Goal: Information Seeking & Learning: Learn about a topic

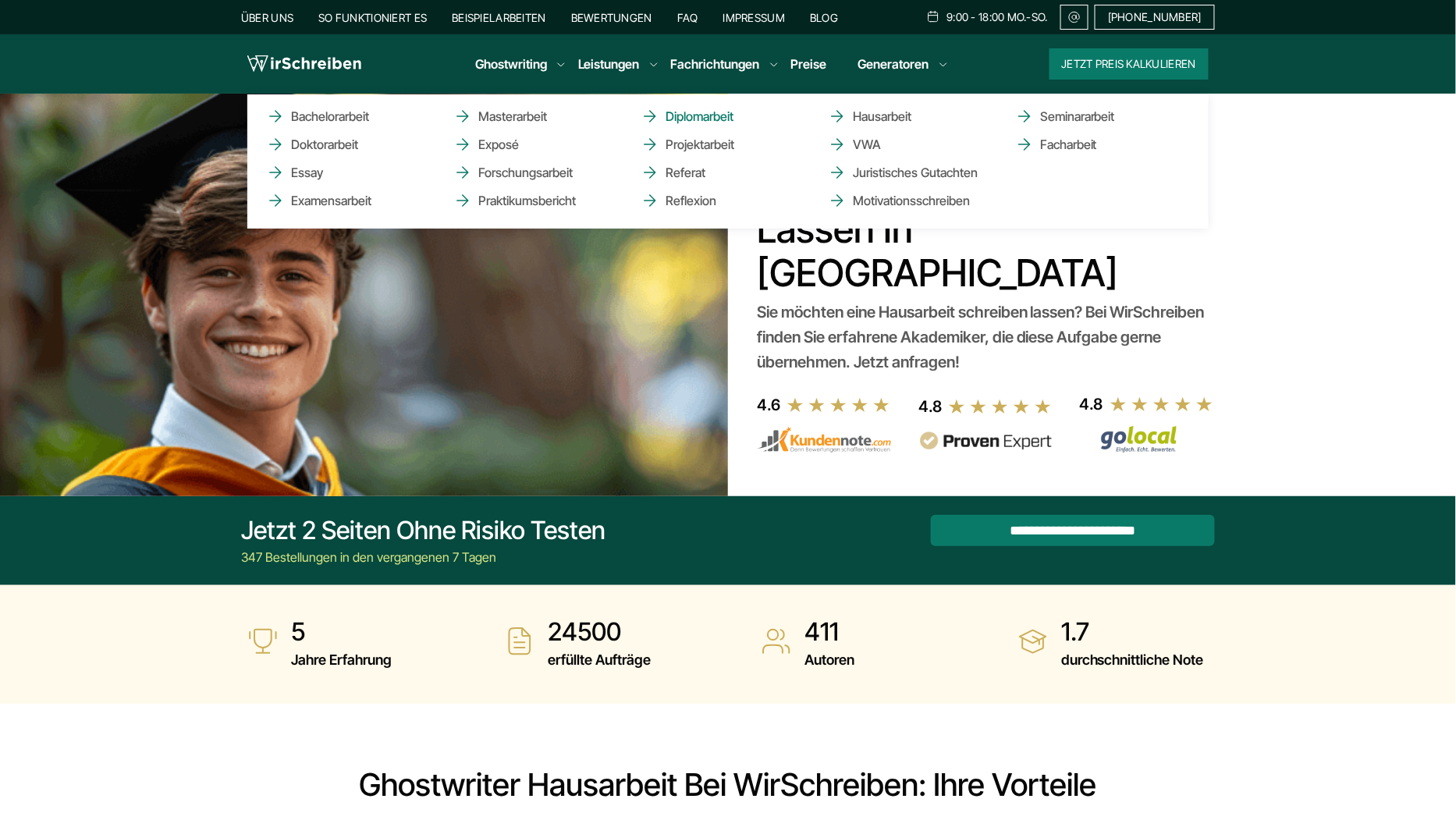
click at [680, 117] on link "Diplomarbeit" at bounding box center [719, 116] width 156 height 19
click at [1060, 116] on link "Seminararbeit" at bounding box center [1093, 116] width 156 height 19
click at [316, 140] on link "Doktorarbeit" at bounding box center [344, 144] width 156 height 19
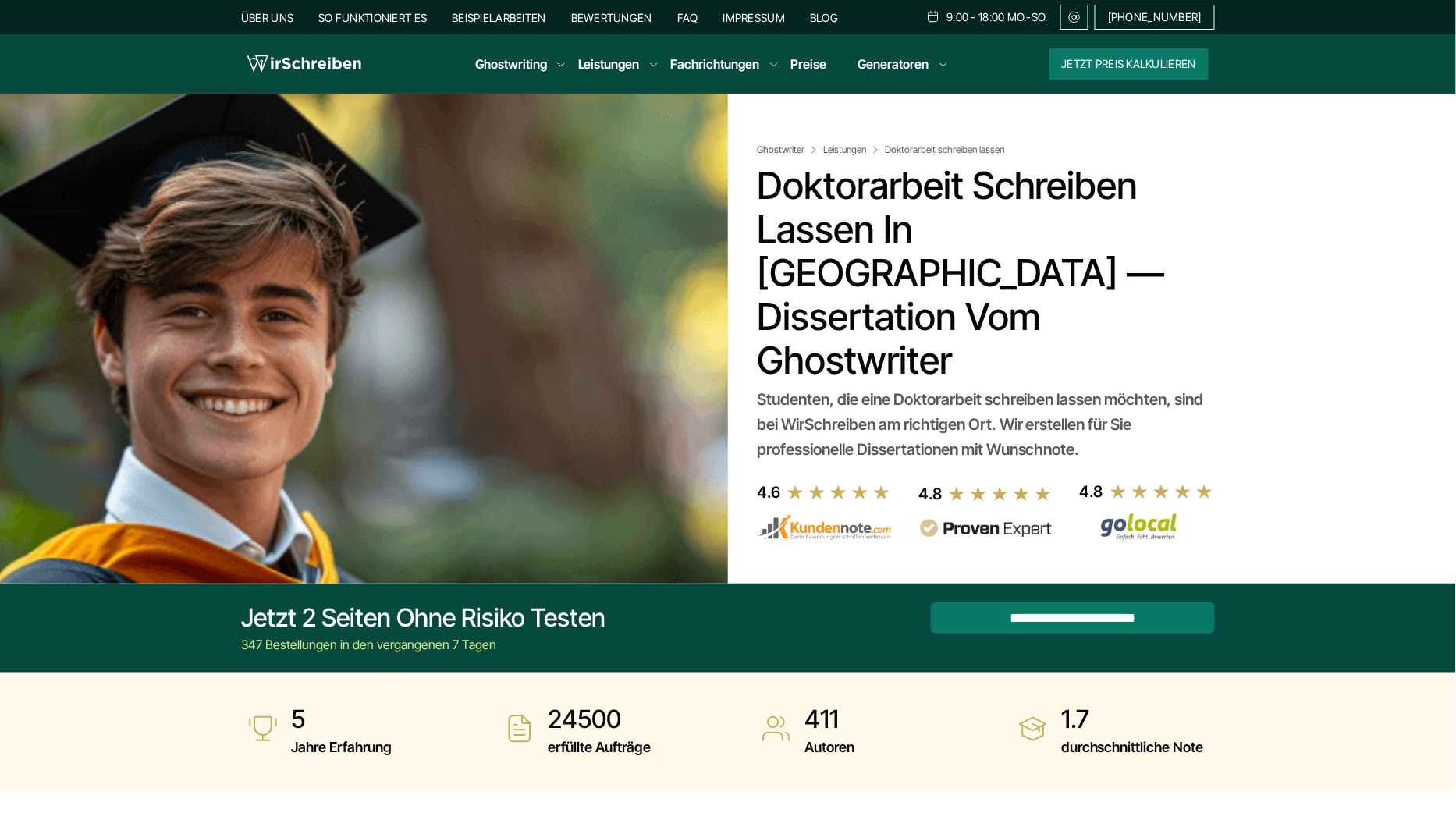
click at [811, 65] on link "Preise" at bounding box center [809, 64] width 36 height 15
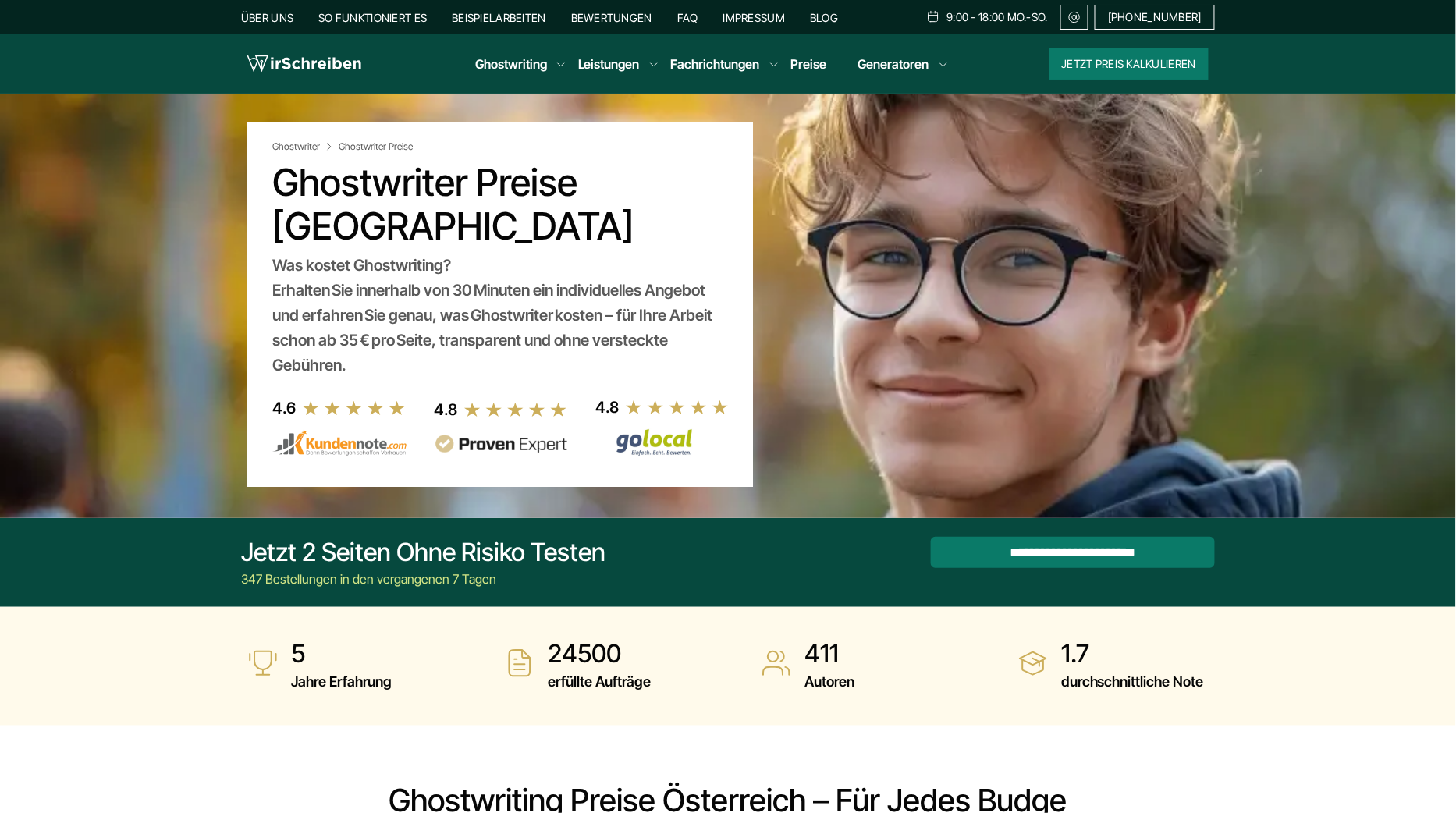
click at [619, 15] on link "Bewertungen" at bounding box center [611, 17] width 81 height 13
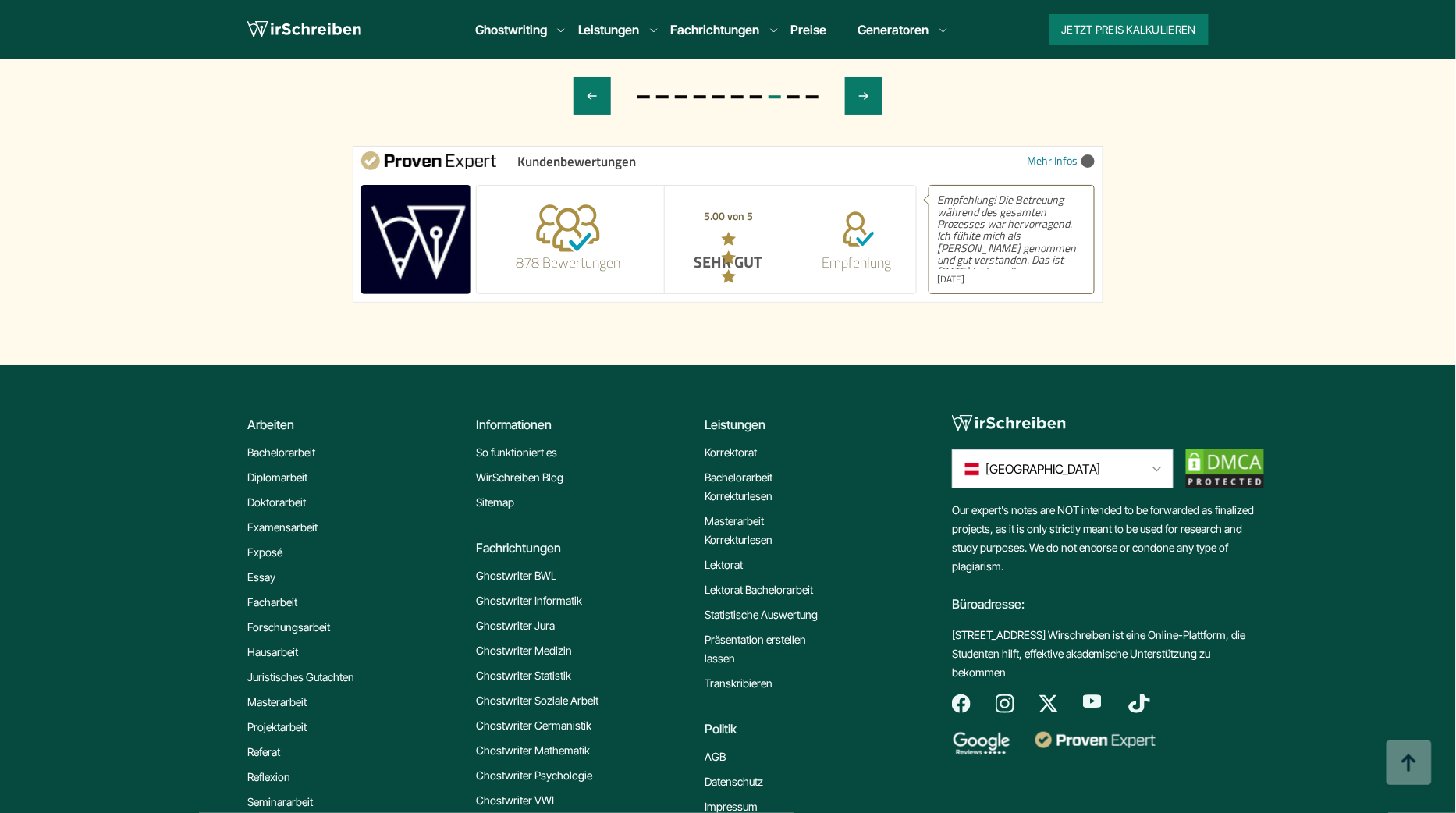
scroll to position [5981, 0]
